Goal: Navigation & Orientation: Find specific page/section

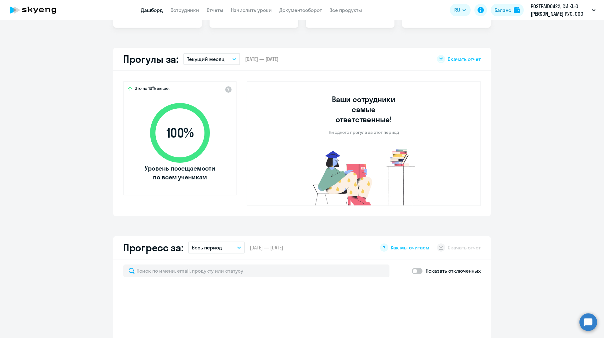
scroll to position [252, 0]
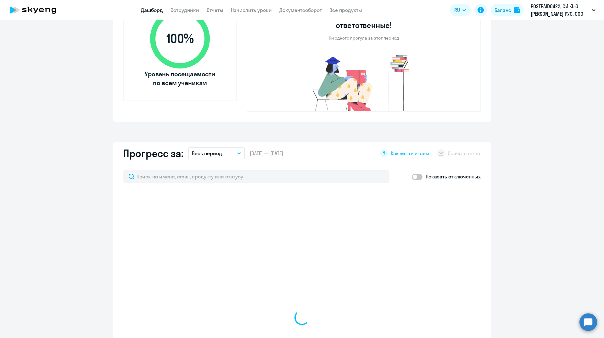
select select "30"
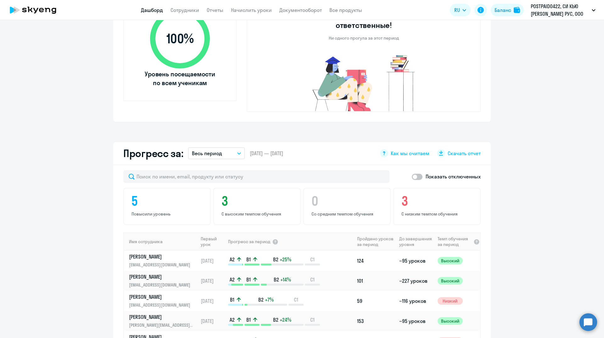
scroll to position [0, 0]
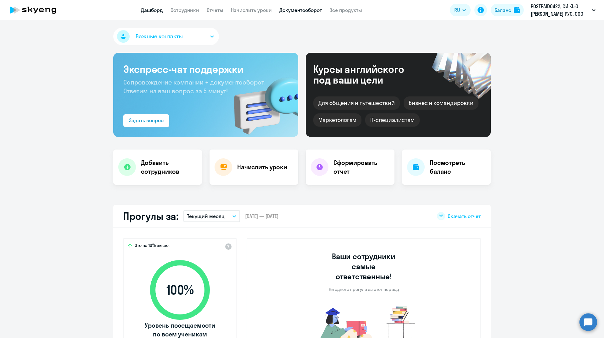
click at [283, 11] on link "Документооборот" at bounding box center [300, 10] width 42 height 6
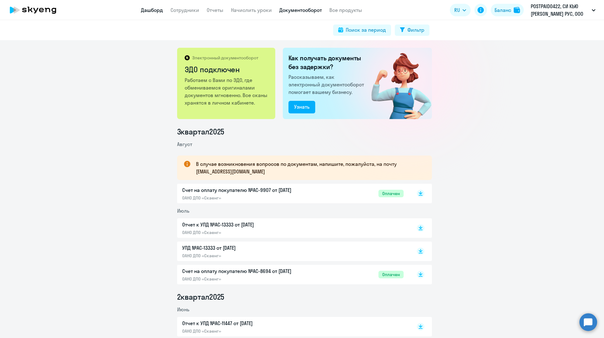
click at [149, 10] on link "Дашборд" at bounding box center [152, 10] width 22 height 6
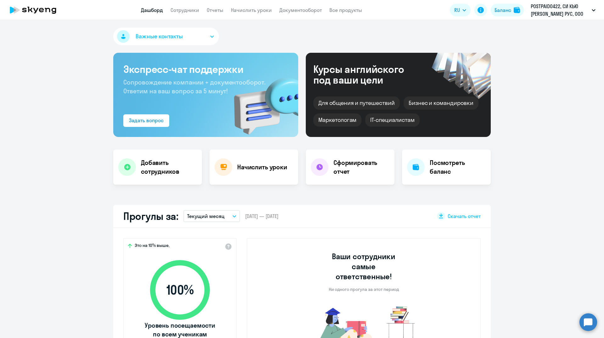
click at [179, 11] on link "Сотрудники" at bounding box center [184, 10] width 29 height 6
select select "30"
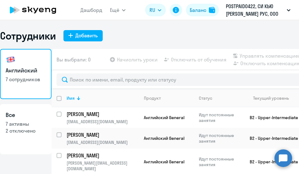
select select "30"
